Goal: Find specific page/section: Find specific page/section

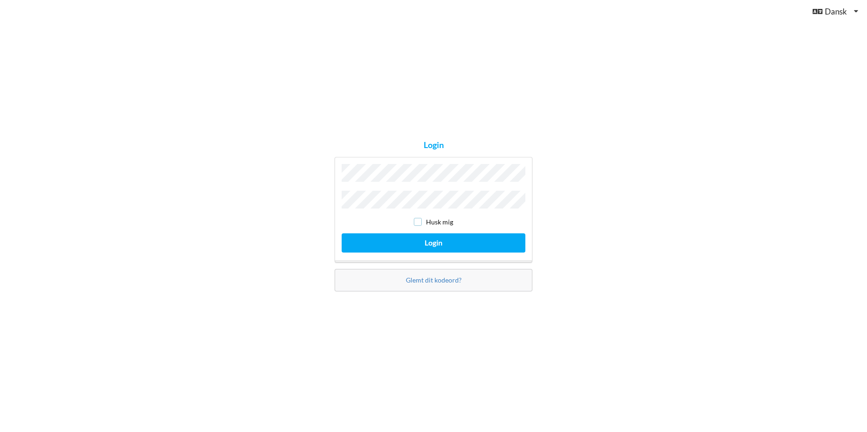
click at [418, 221] on input "checkbox" at bounding box center [418, 222] width 8 height 8
checkbox input "true"
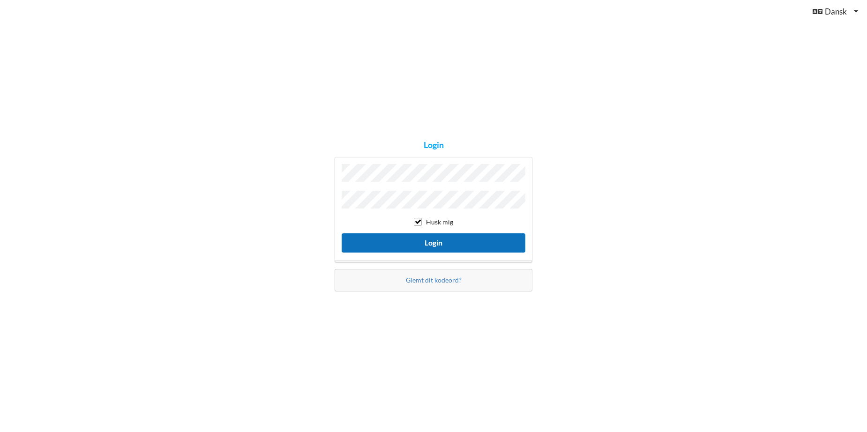
click at [432, 240] on button "Login" at bounding box center [434, 242] width 184 height 19
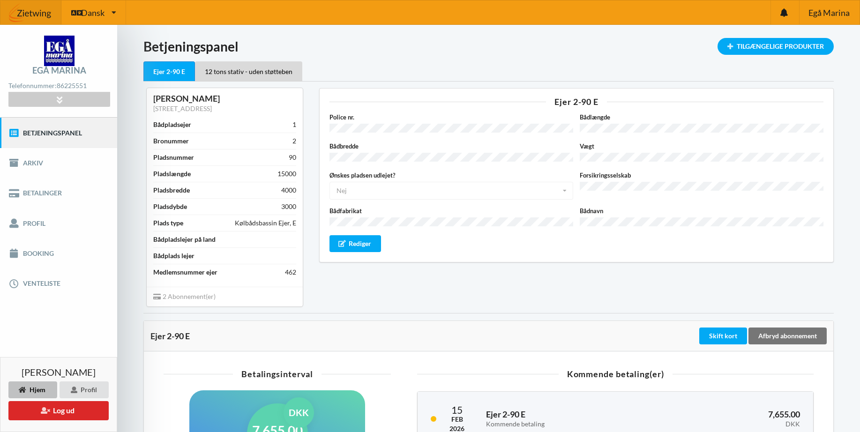
click at [169, 71] on div "Ejer 2-90 E" at bounding box center [169, 71] width 52 height 20
click at [244, 70] on div "12 tons stativ - uden støtteben" at bounding box center [248, 71] width 107 height 20
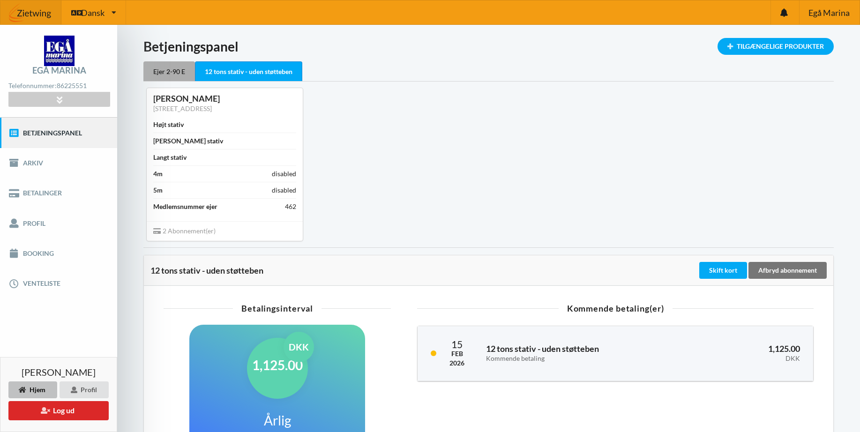
click at [171, 71] on div "Ejer 2-90 E" at bounding box center [169, 71] width 52 height 20
